Goal: Task Accomplishment & Management: Complete application form

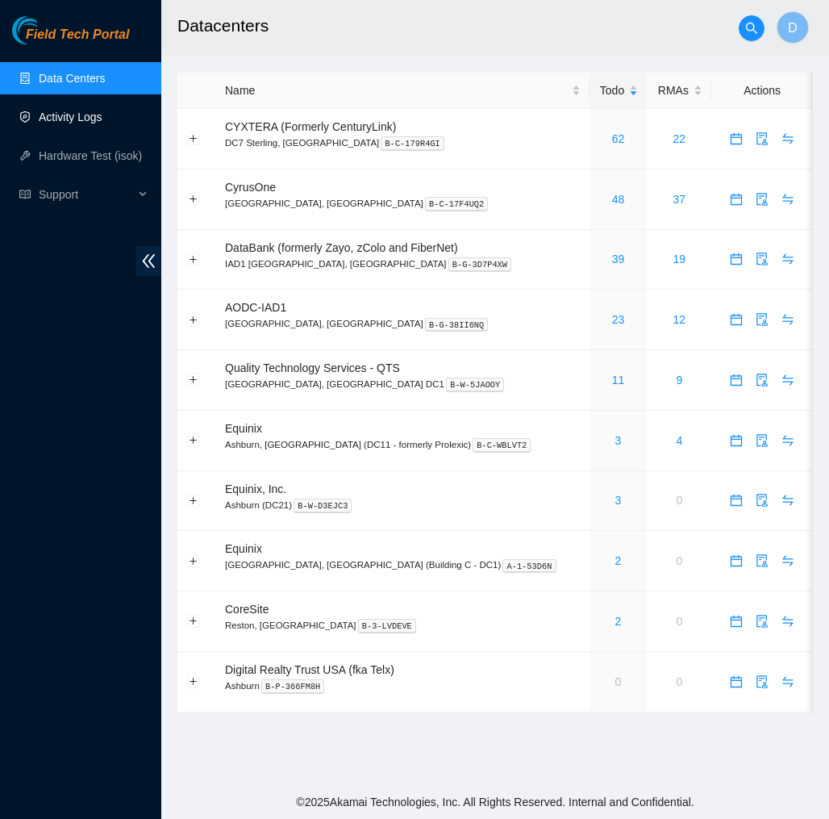
click at [98, 119] on link "Activity Logs" at bounding box center [71, 117] width 64 height 13
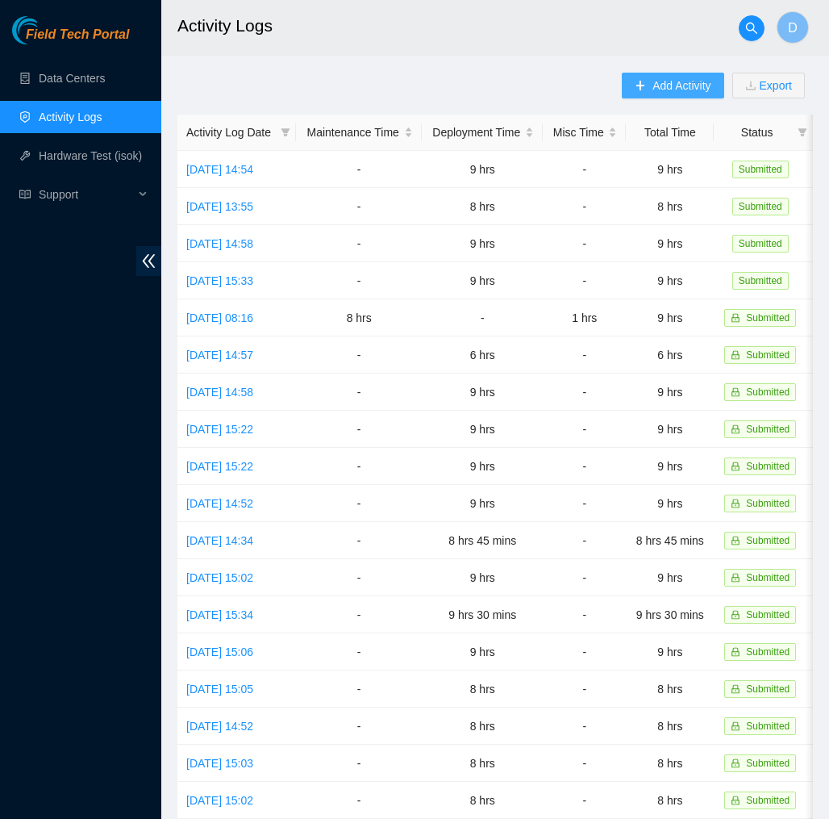
click at [658, 82] on span "Add Activity" at bounding box center [682, 86] width 58 height 18
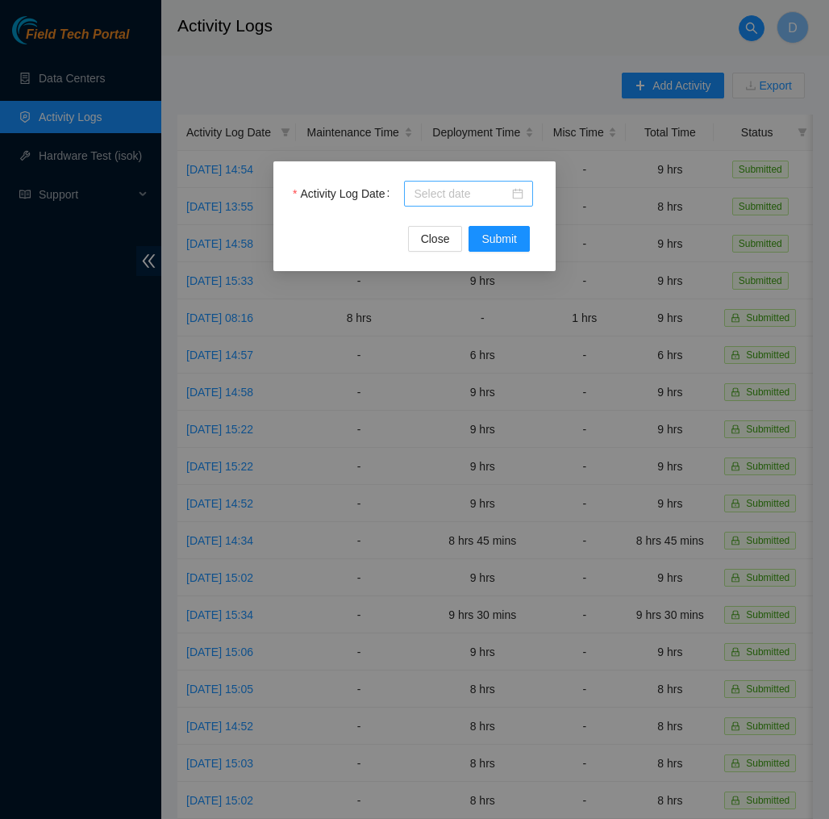
click at [494, 190] on input "Activity Log Date" at bounding box center [461, 194] width 95 height 18
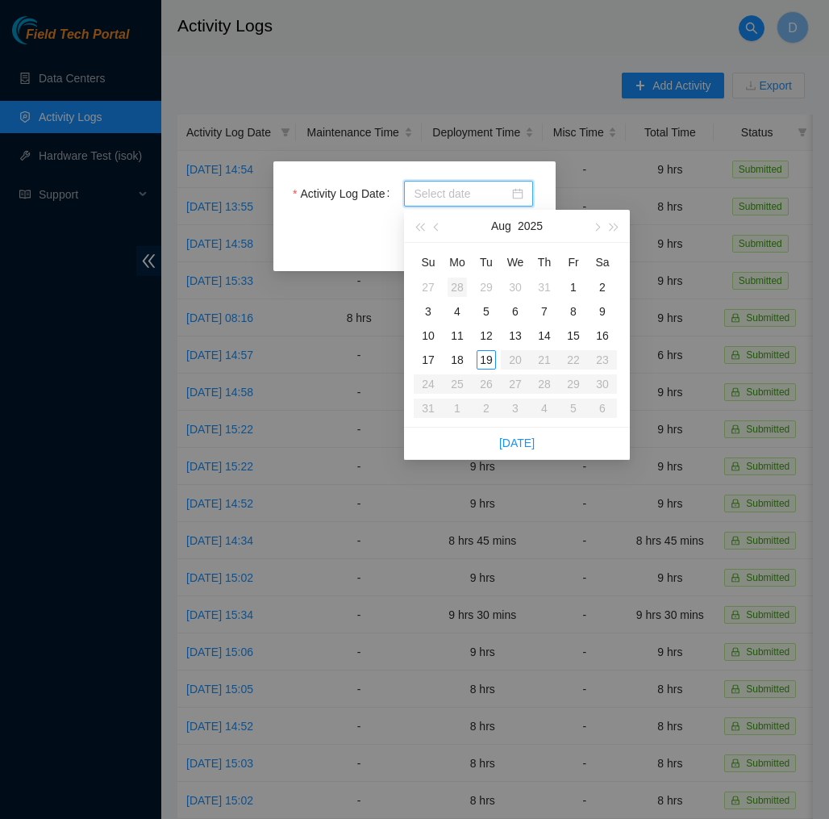
type input "[DATE]"
click at [492, 361] on div "19" at bounding box center [486, 359] width 19 height 19
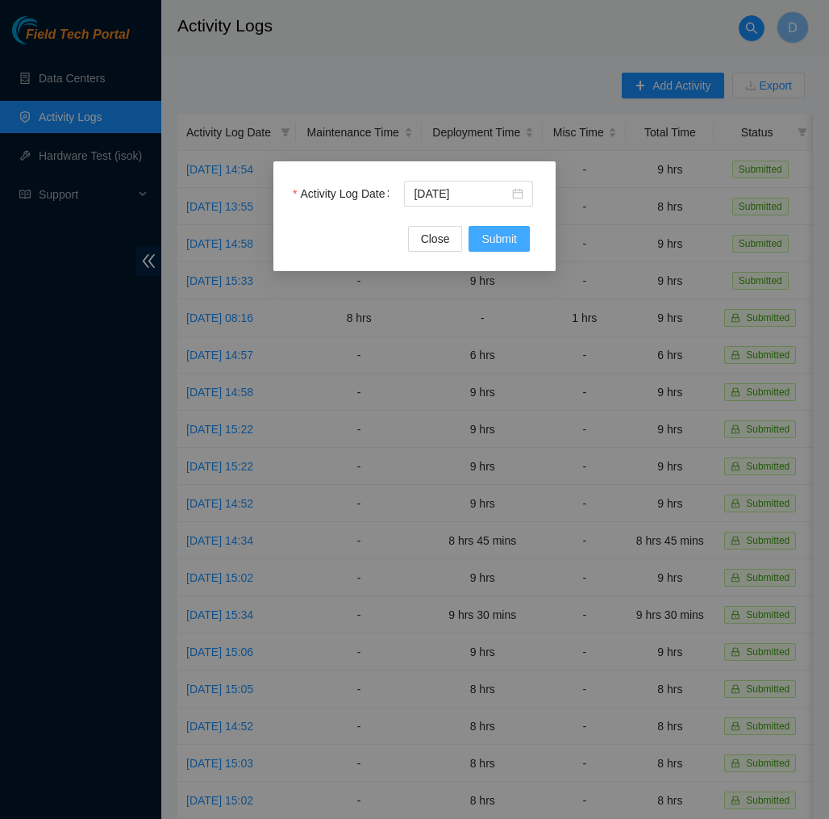
click at [507, 244] on span "Submit" at bounding box center [499, 239] width 35 height 18
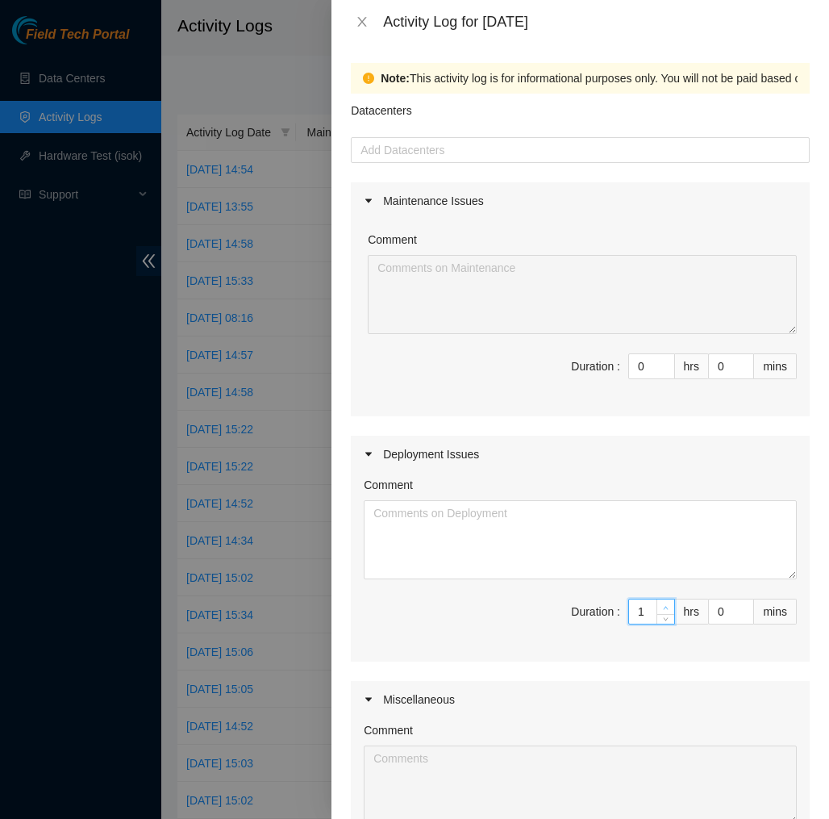
type input "1"
click at [663, 605] on icon "up" at bounding box center [666, 608] width 6 height 6
type input "2"
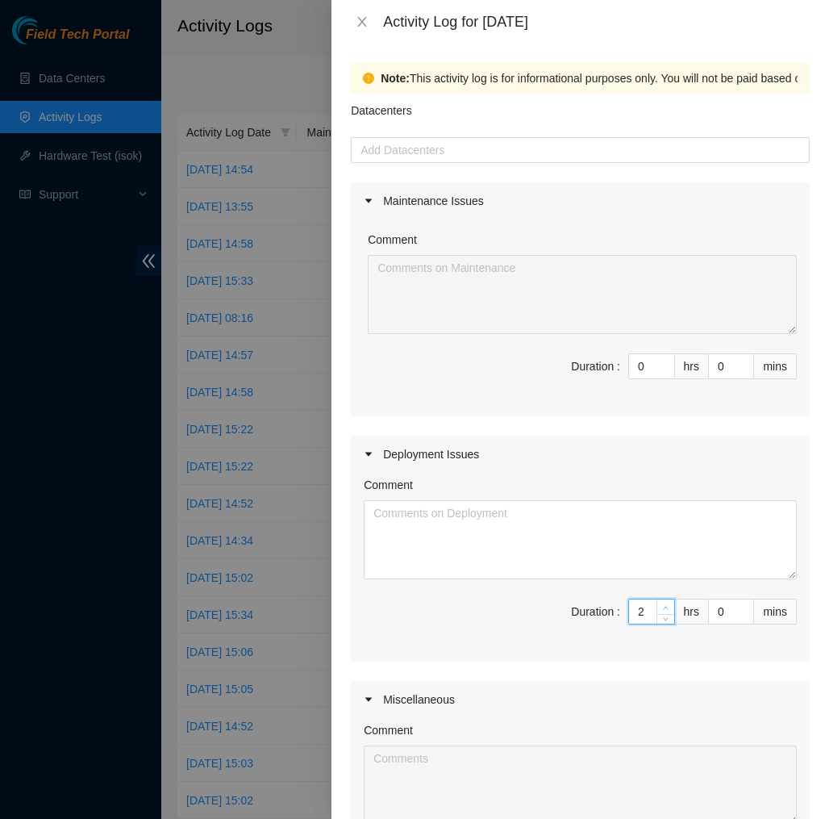
click at [663, 605] on icon "up" at bounding box center [666, 608] width 6 height 6
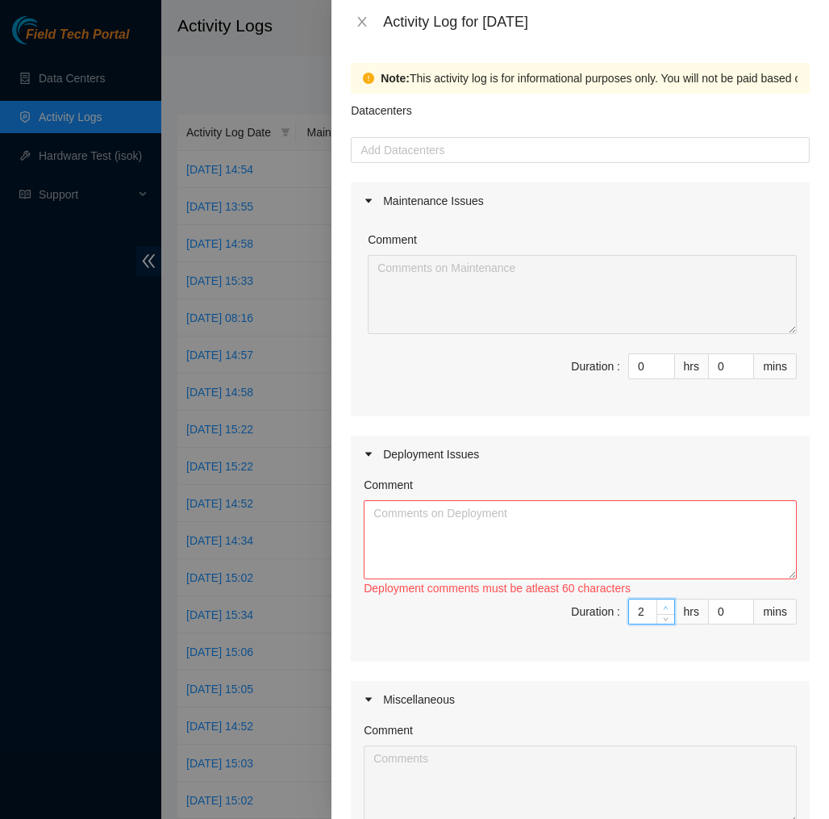
type input "3"
click at [663, 605] on icon "up" at bounding box center [666, 608] width 6 height 6
type input "4"
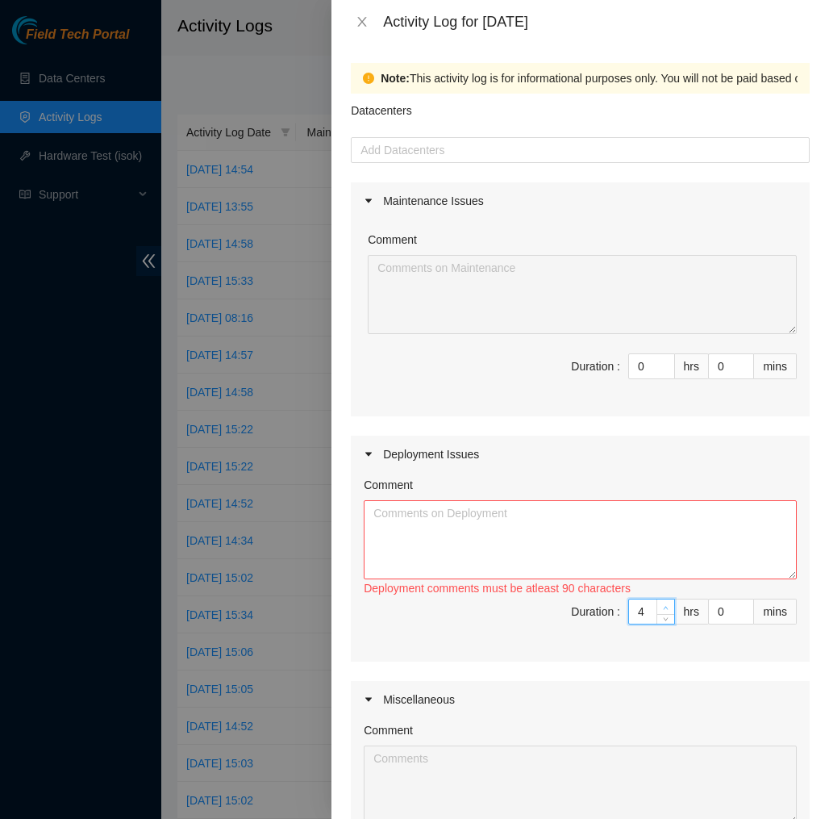
click at [663, 605] on icon "up" at bounding box center [666, 608] width 6 height 6
type input "5"
click at [663, 605] on icon "up" at bounding box center [666, 608] width 6 height 6
type input "6"
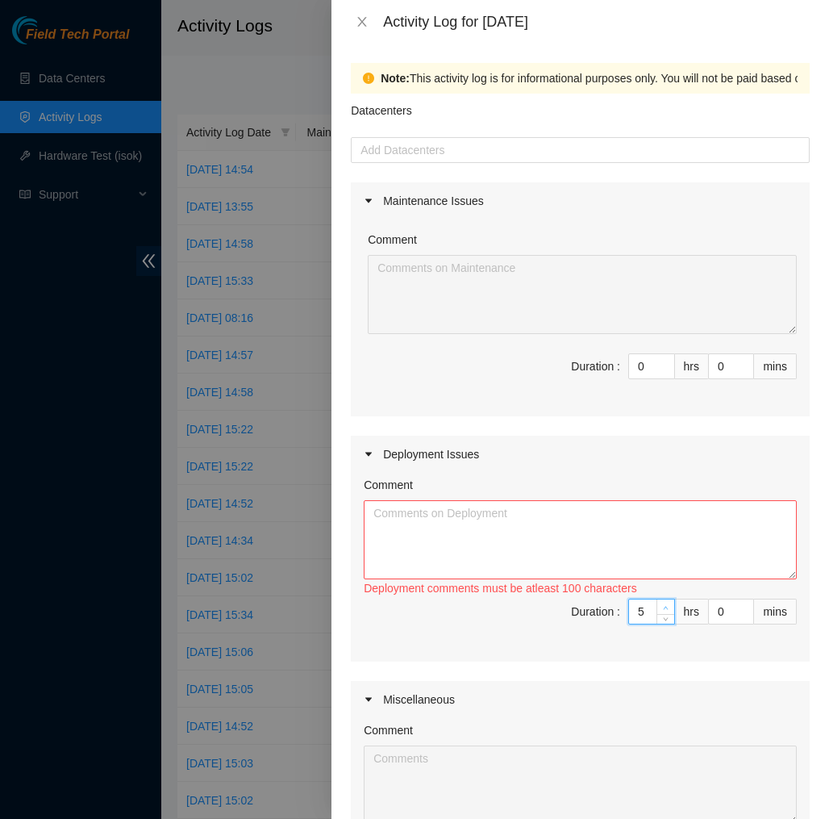
type input "6"
click at [663, 605] on icon "up" at bounding box center [666, 608] width 6 height 6
type input "7"
click at [663, 605] on icon "up" at bounding box center [666, 608] width 6 height 6
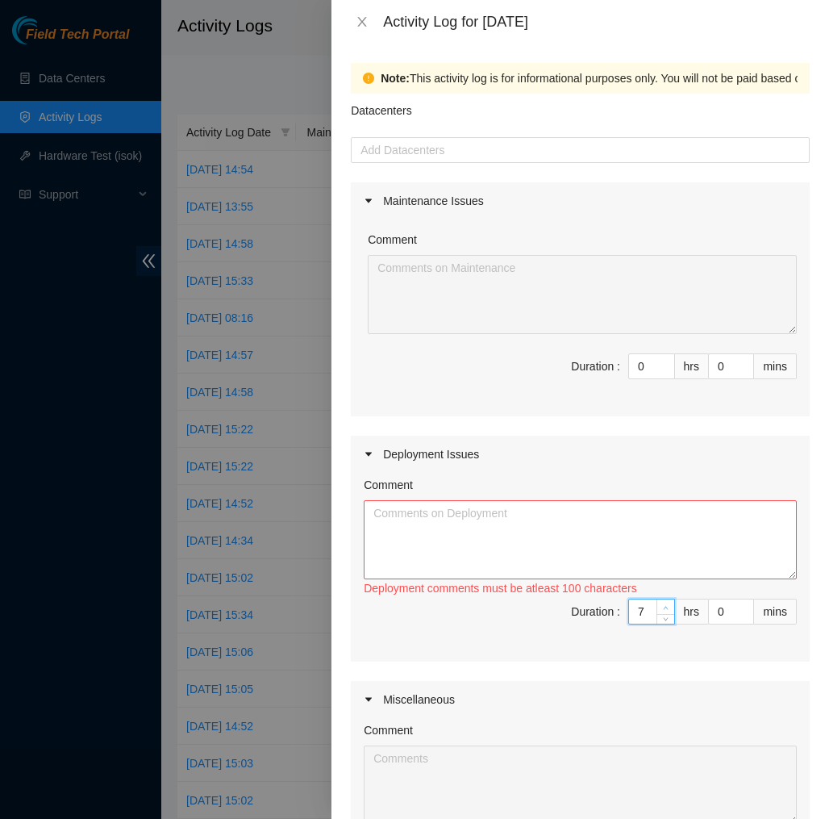
type input "8"
click at [663, 605] on icon "up" at bounding box center [666, 608] width 6 height 6
type input "9"
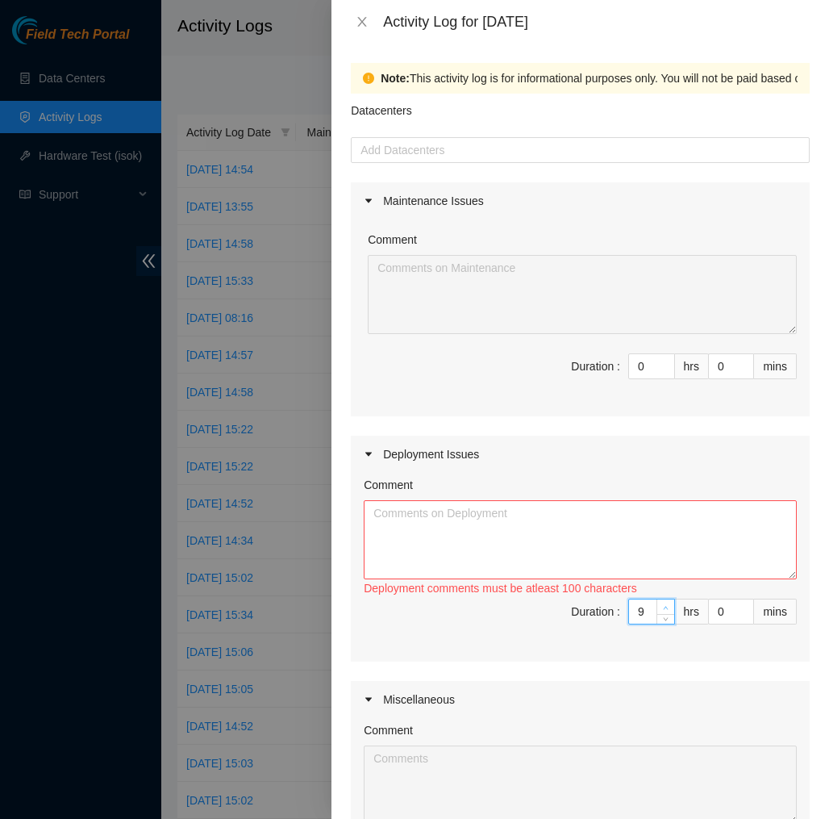
click at [663, 605] on icon "up" at bounding box center [666, 608] width 6 height 6
type input "10"
click at [663, 605] on icon "up" at bounding box center [666, 608] width 6 height 6
type input "11"
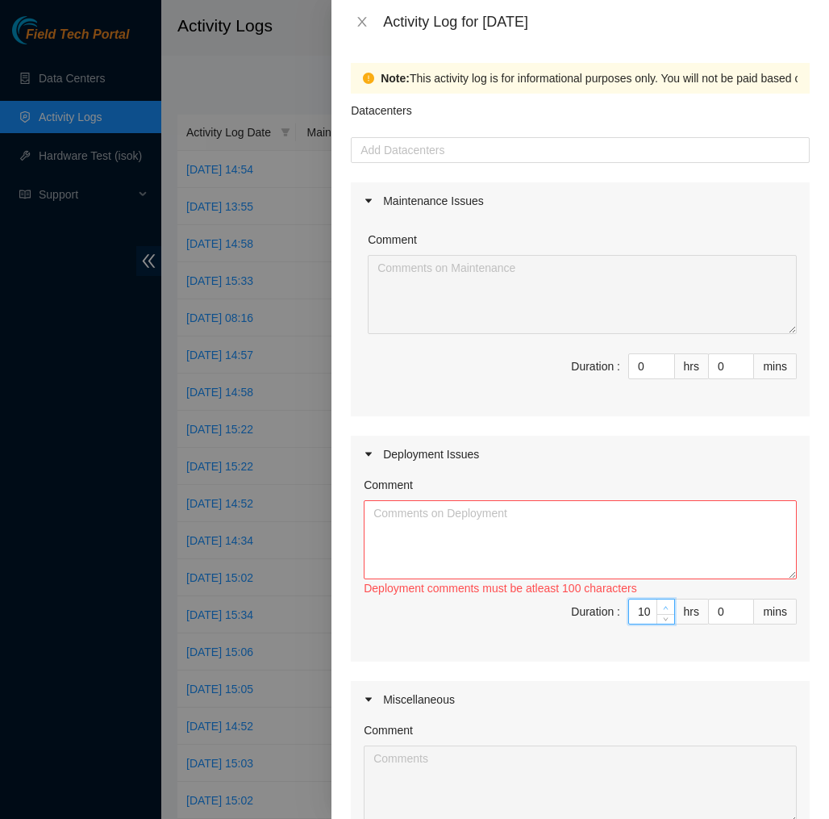
type input "11"
click at [664, 612] on span "Increase Value" at bounding box center [666, 606] width 18 height 15
type input "10"
click at [665, 620] on icon "down" at bounding box center [666, 617] width 6 height 6
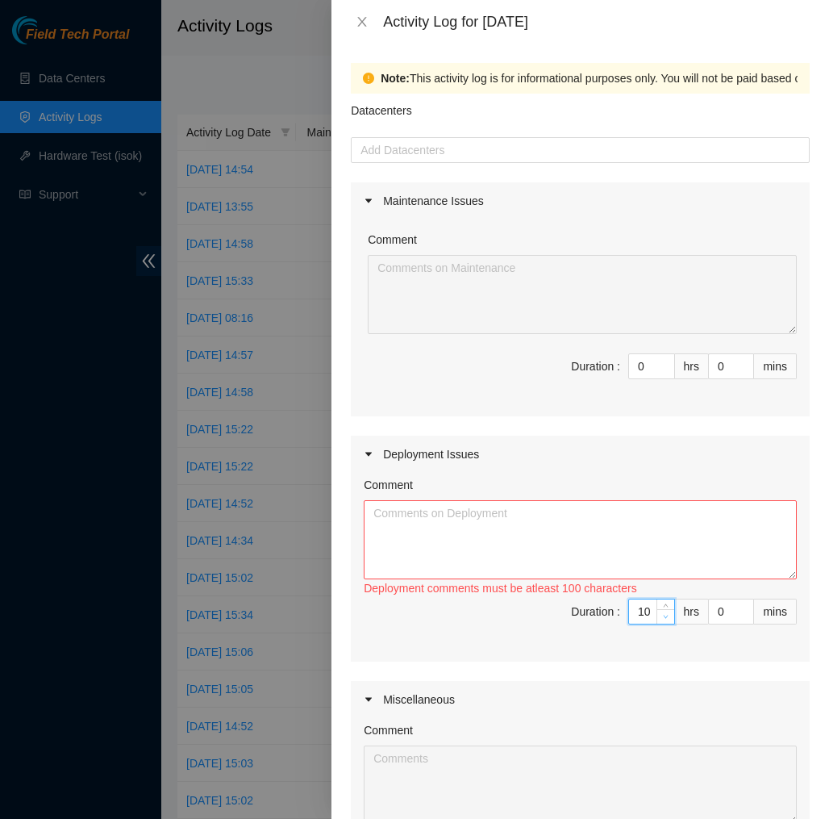
type input "9"
click at [665, 620] on icon "down" at bounding box center [666, 617] width 6 height 6
click at [664, 569] on textarea "Comment" at bounding box center [580, 539] width 433 height 79
paste textarea "EOD DP75655 [DATE] I checked and reseated the ETH0 and ETH1 cables in the Switc…"
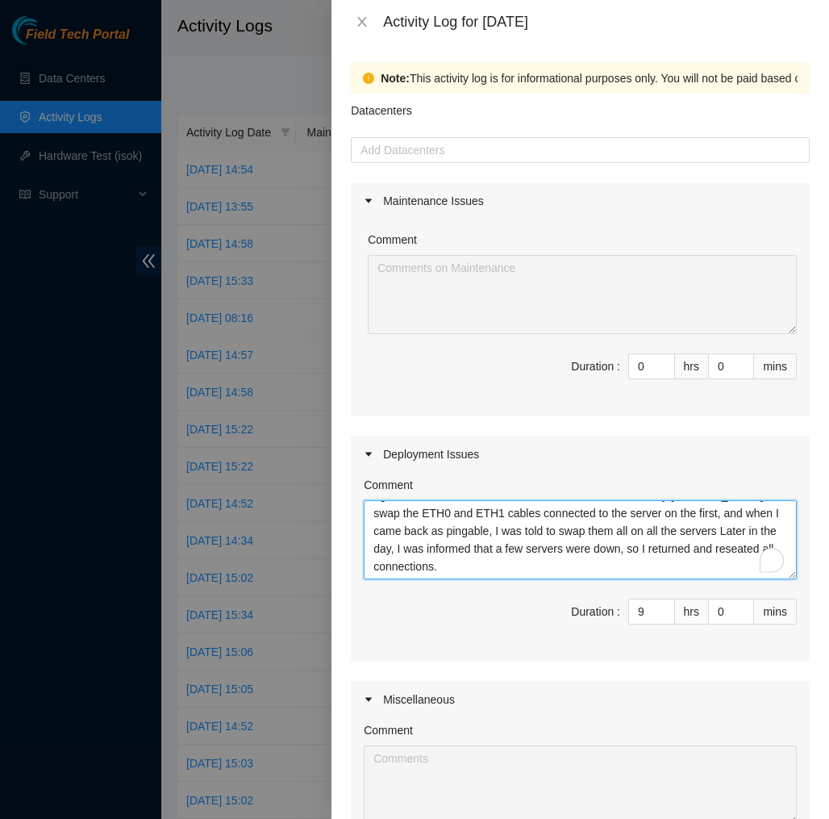
click at [409, 557] on textarea "EOD DP75655 [DATE] I checked and reseated the ETH0 and ETH1 cables in the Switc…" at bounding box center [580, 539] width 433 height 79
paste textarea "EOD DP83145 [DATE] i was able to connect all the Fiber going from H-B39 to Rack…"
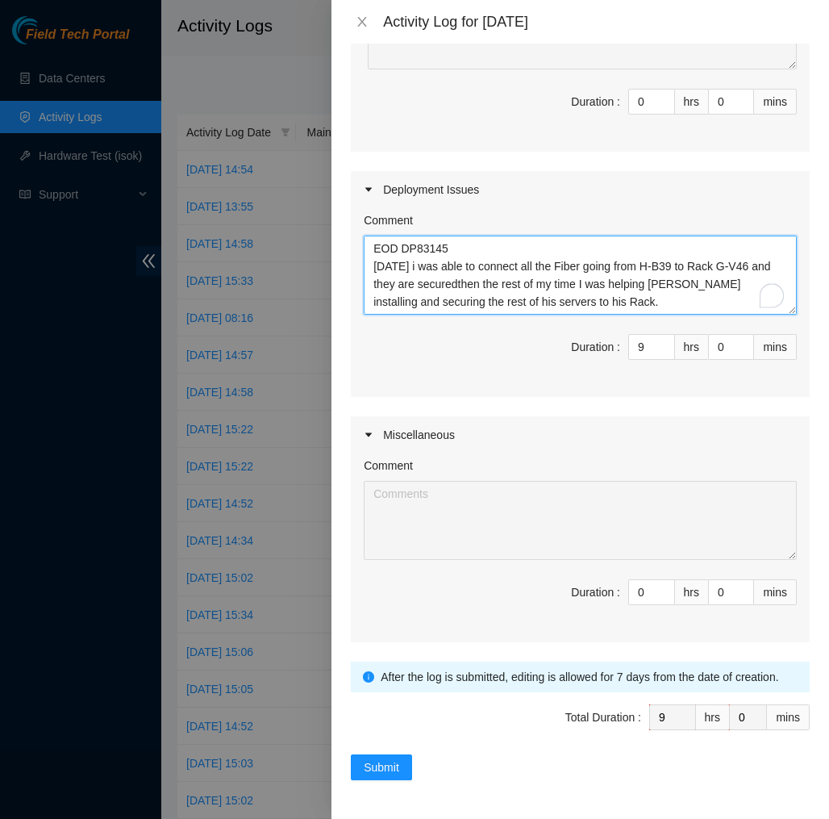
scroll to position [265, 0]
type textarea "EOD DP75655 [DATE] I checked and reseated the ETH0 and ETH1 cables in the Switc…"
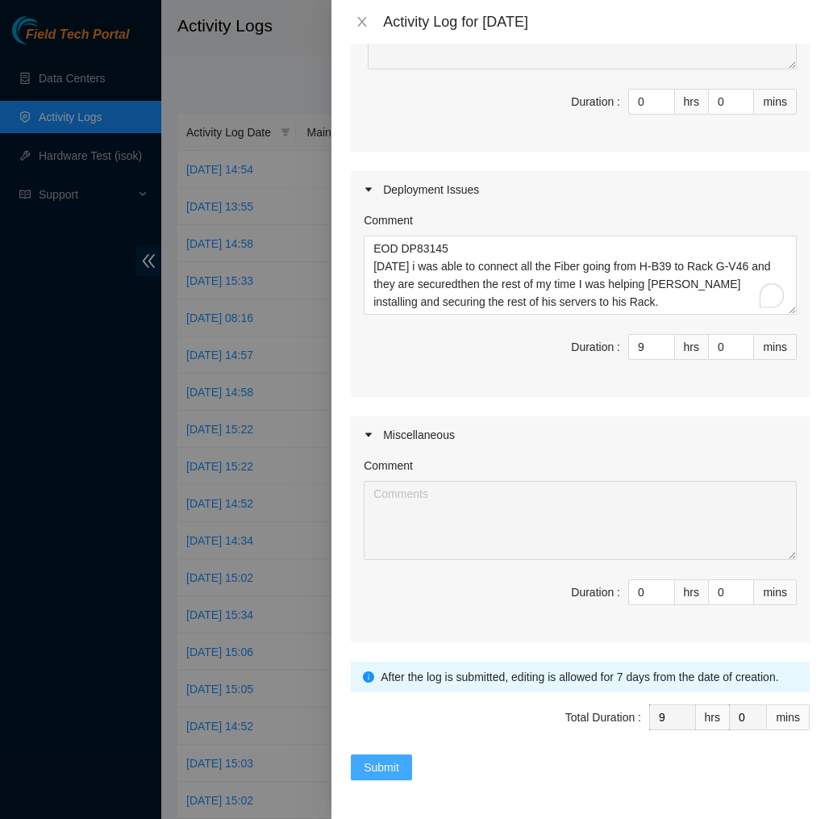
click at [376, 763] on span "Submit" at bounding box center [381, 767] width 35 height 18
